Goal: Check status: Check status

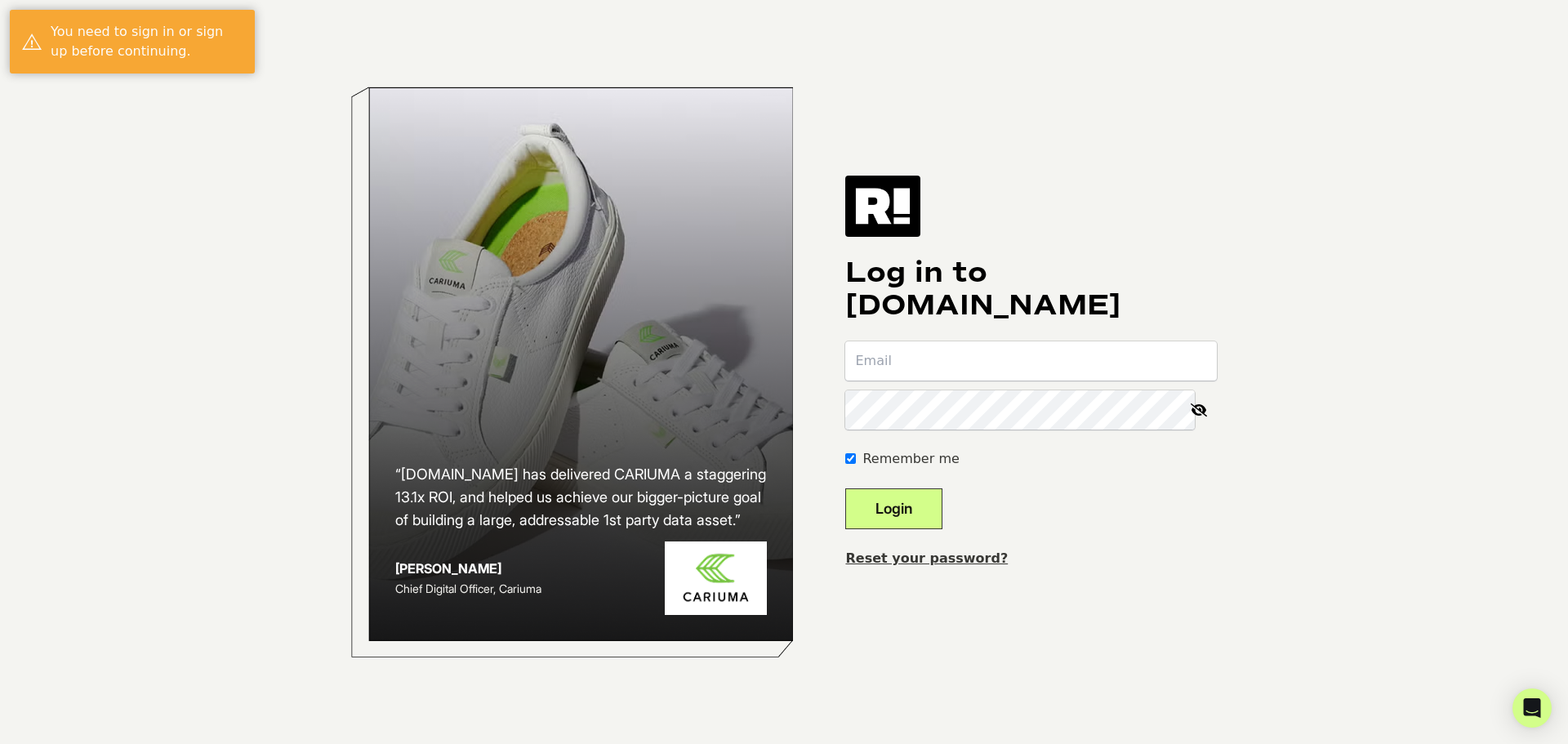
type input "[EMAIL_ADDRESS][DOMAIN_NAME]"
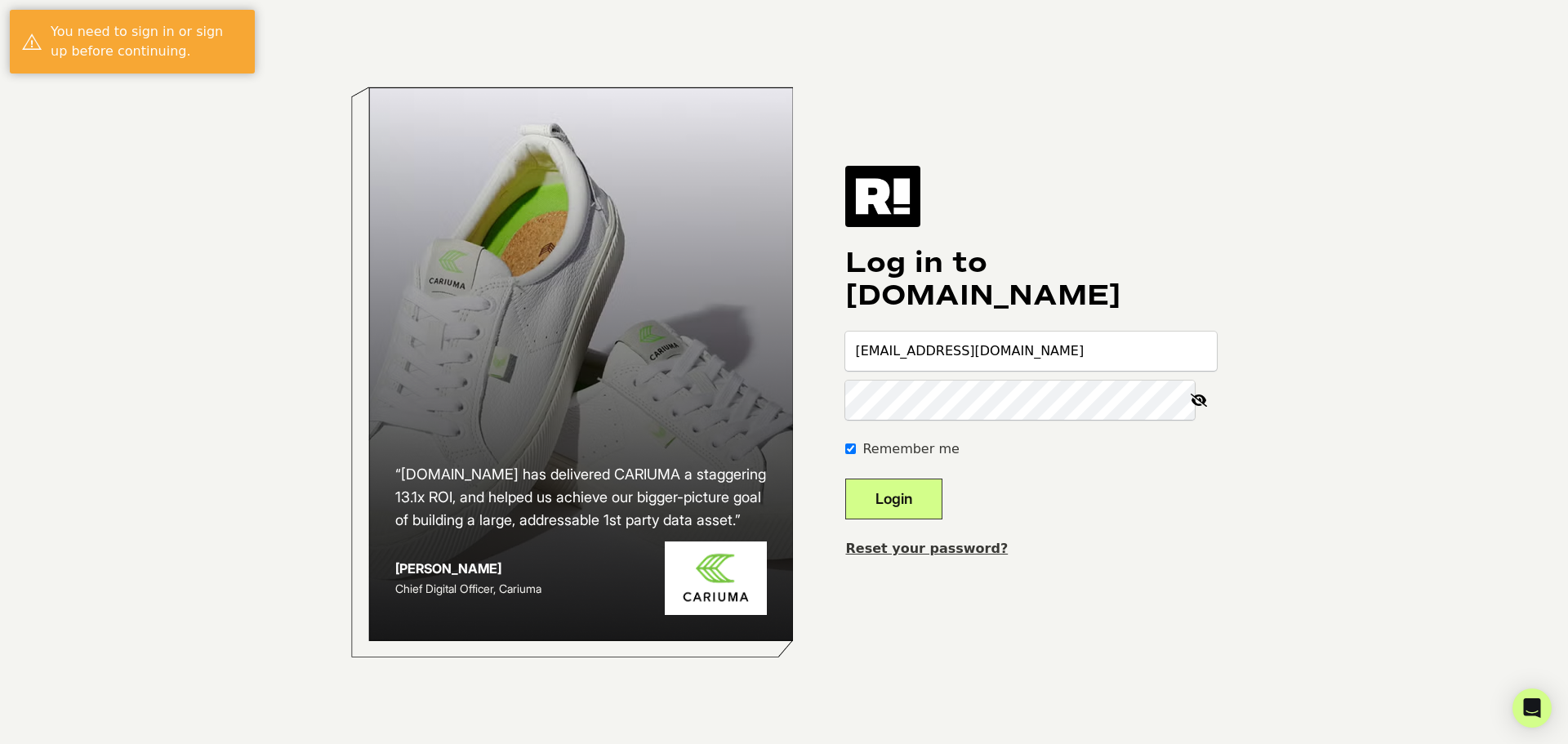
click at [922, 499] on button "Login" at bounding box center [893, 499] width 97 height 41
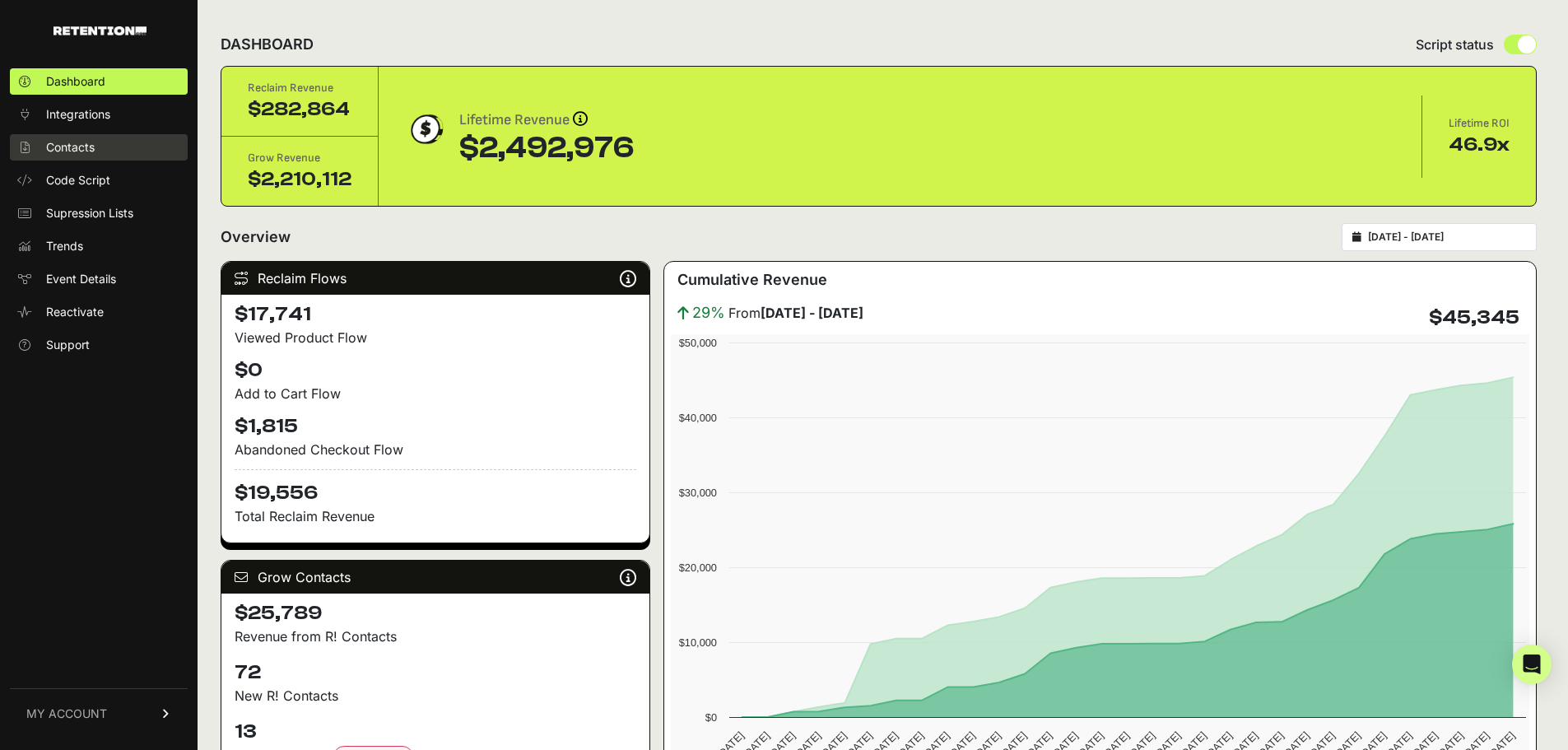
click at [82, 143] on span "Contacts" at bounding box center [70, 147] width 49 height 17
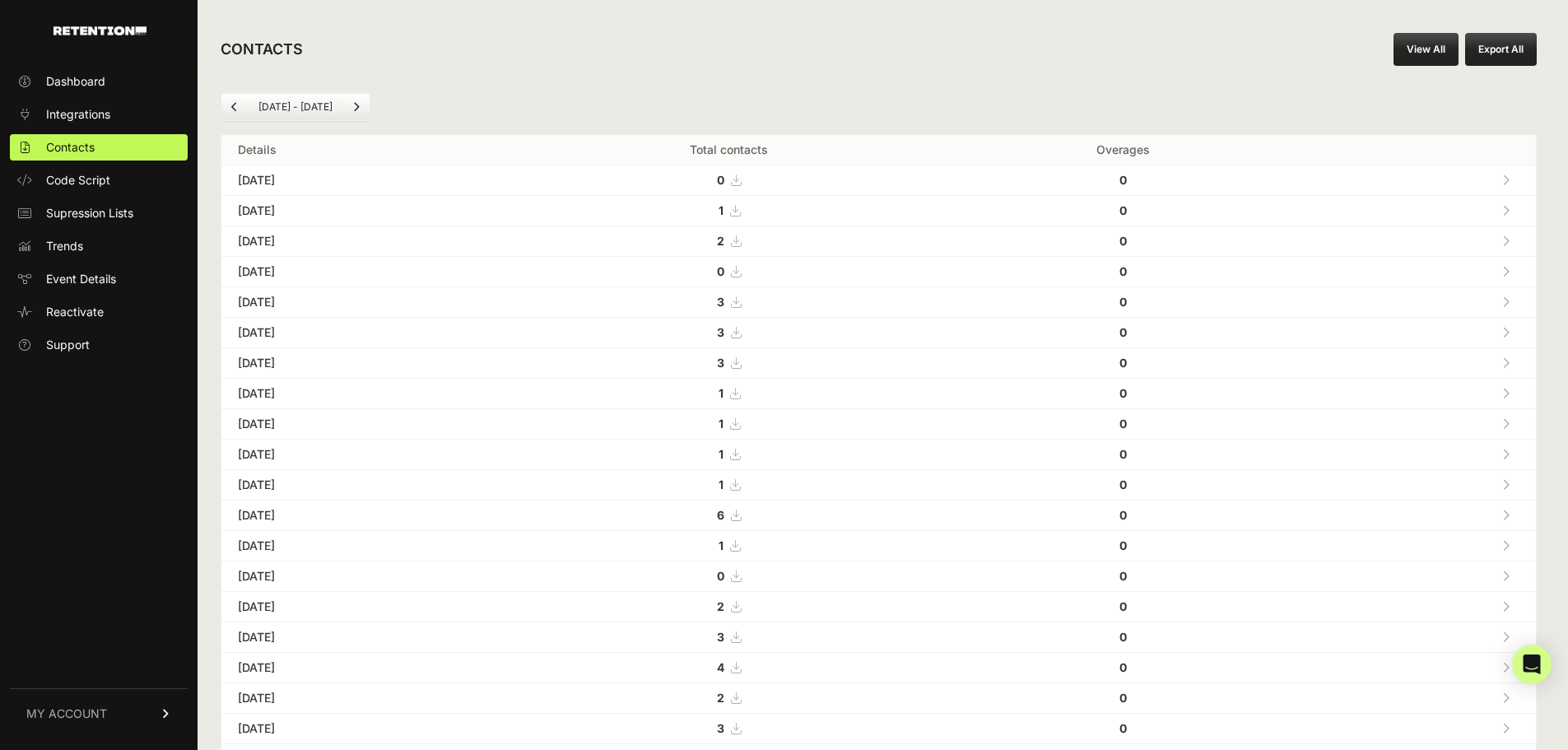
click at [1448, 49] on link "View All" at bounding box center [1425, 49] width 65 height 33
click at [322, 101] on li "Aug 05 - Sep 05" at bounding box center [295, 107] width 95 height 13
click at [239, 103] on link "Previous" at bounding box center [235, 107] width 26 height 26
click at [230, 106] on link "Previous" at bounding box center [235, 107] width 26 height 26
click at [236, 103] on icon "Previous" at bounding box center [234, 107] width 7 height 10
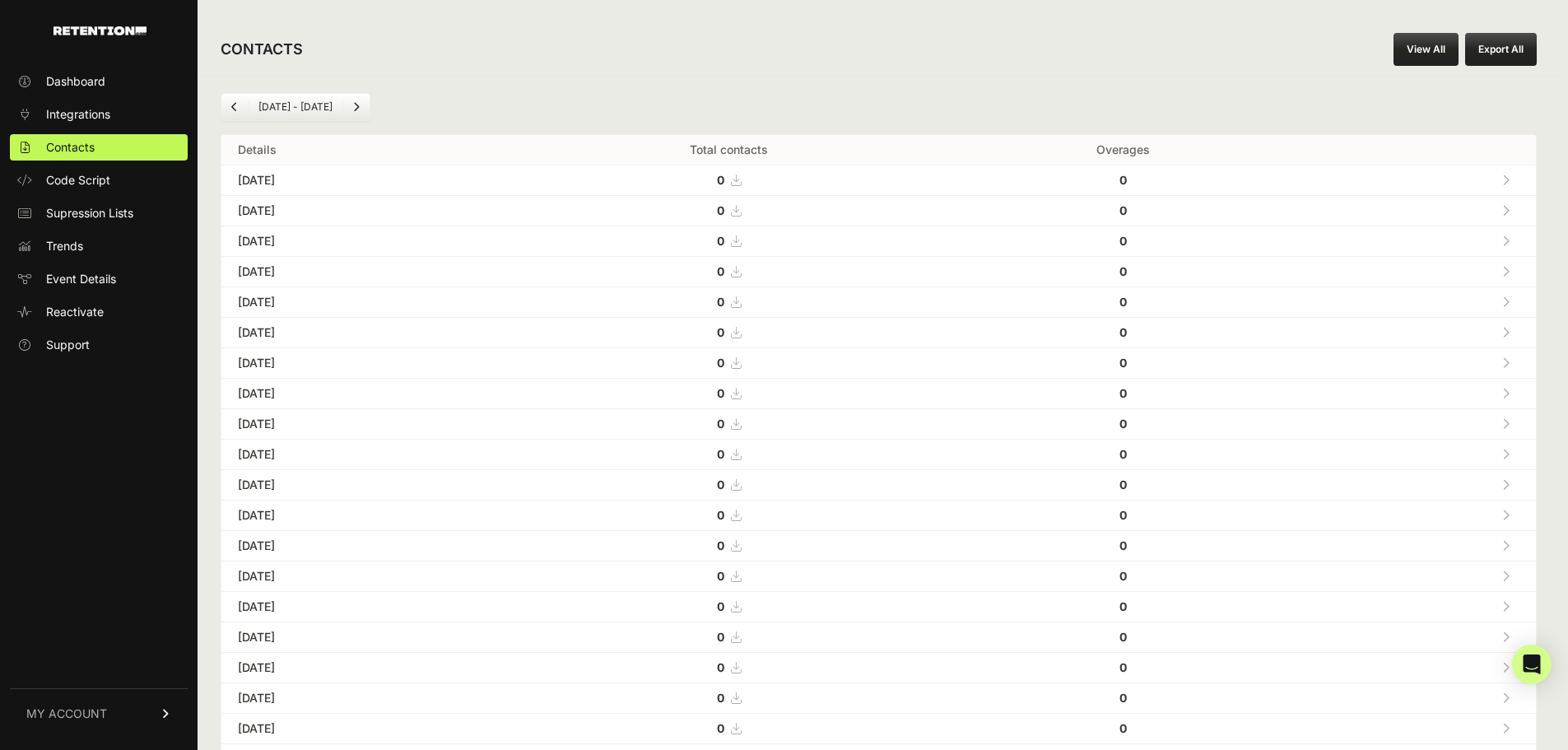
click at [236, 112] on span "Previous" at bounding box center [234, 106] width 7 height 12
click at [353, 105] on link "Next" at bounding box center [357, 107] width 26 height 26
click at [355, 103] on icon "Next" at bounding box center [356, 107] width 7 height 10
click at [357, 102] on icon "Next" at bounding box center [356, 107] width 7 height 10
drag, startPoint x: 795, startPoint y: 217, endPoint x: 832, endPoint y: 343, distance: 131.3
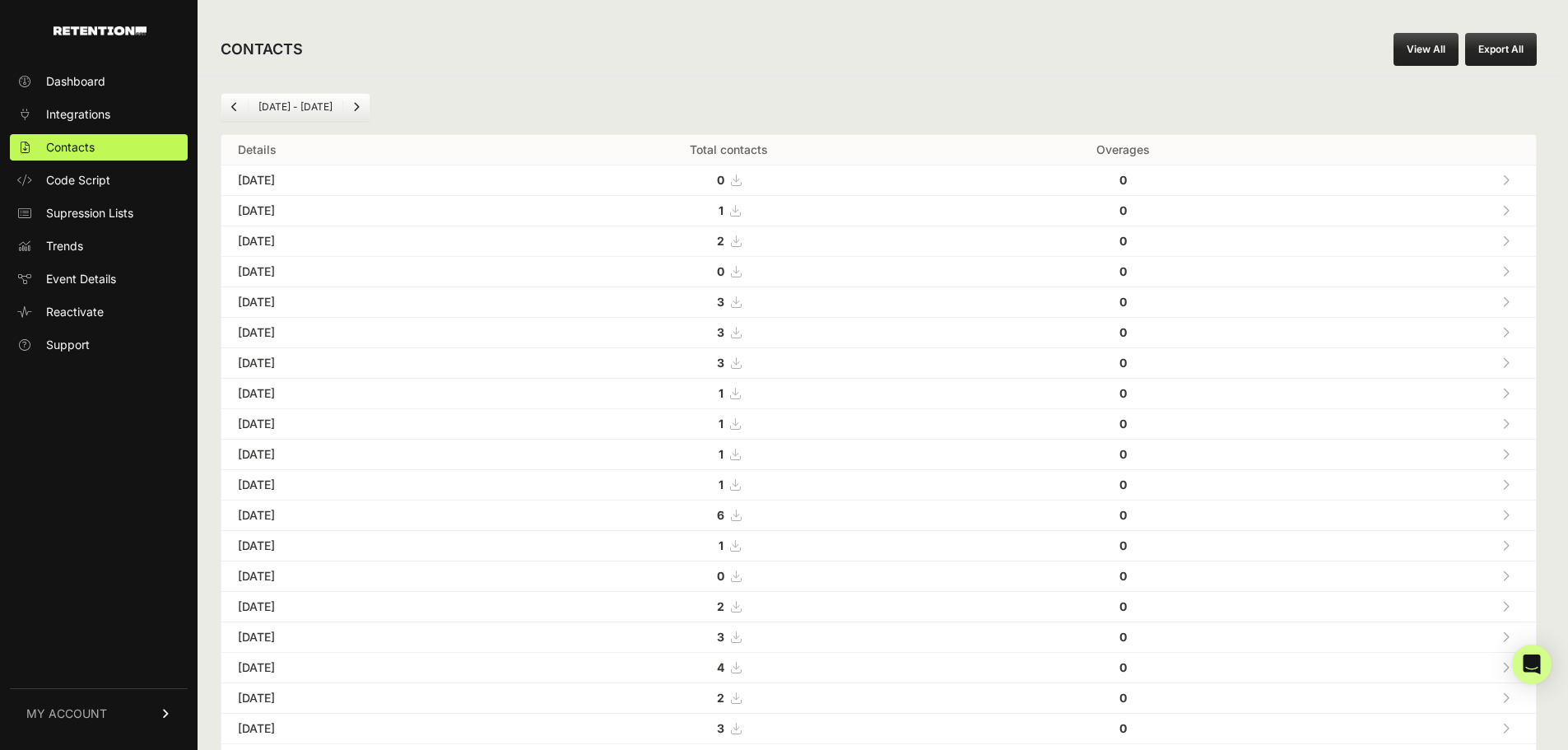
click at [832, 343] on tbody "[DATE] 0 0 [DATE] 1 0 [DATE] 2" at bounding box center [879, 652] width 1314 height 974
click at [713, 213] on td "1" at bounding box center [729, 211] width 443 height 30
